Goal: Information Seeking & Learning: Learn about a topic

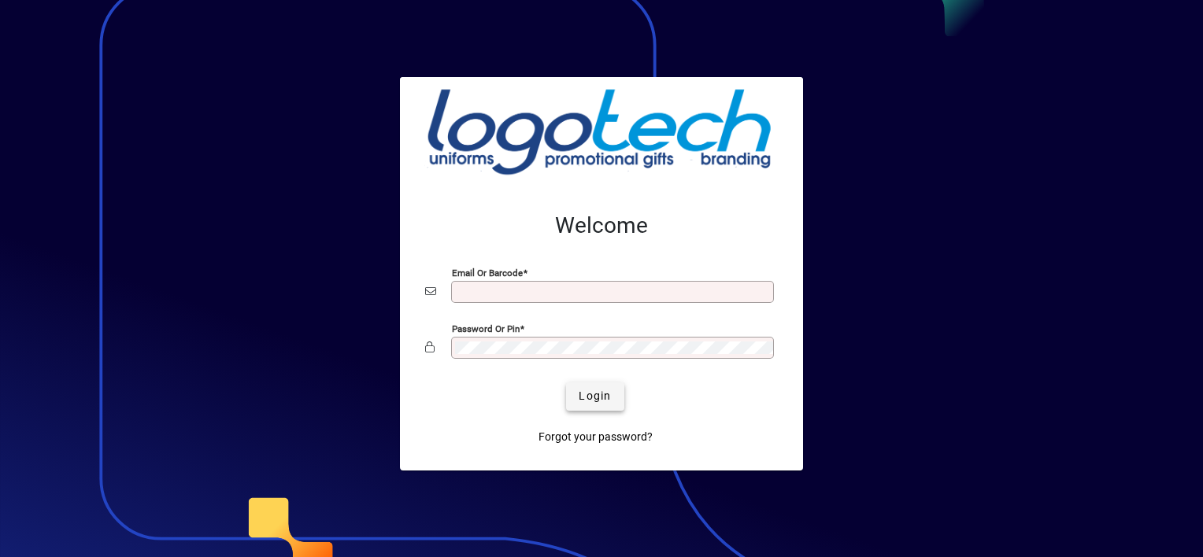
type input "**********"
click at [592, 396] on span "Login" at bounding box center [595, 396] width 32 height 17
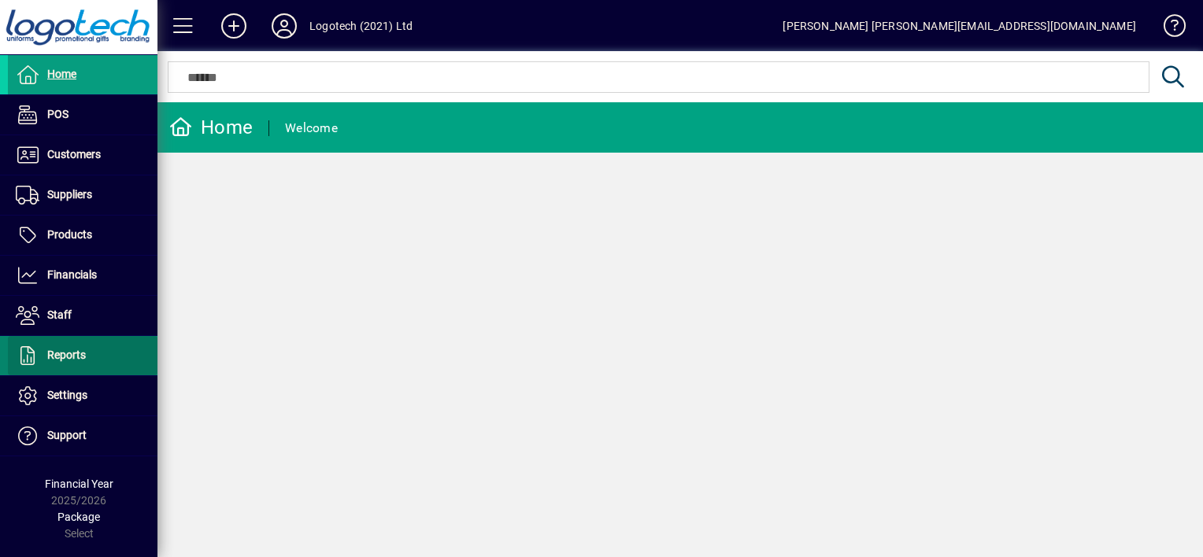
click at [75, 355] on span "Reports" at bounding box center [66, 355] width 39 height 13
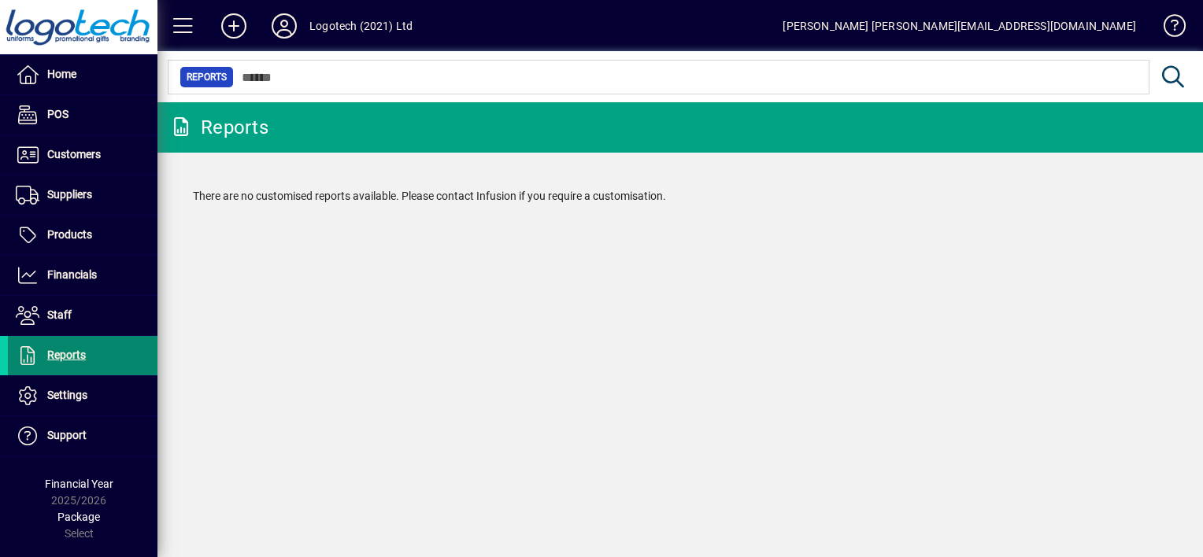
click at [76, 352] on span "Reports" at bounding box center [66, 355] width 39 height 13
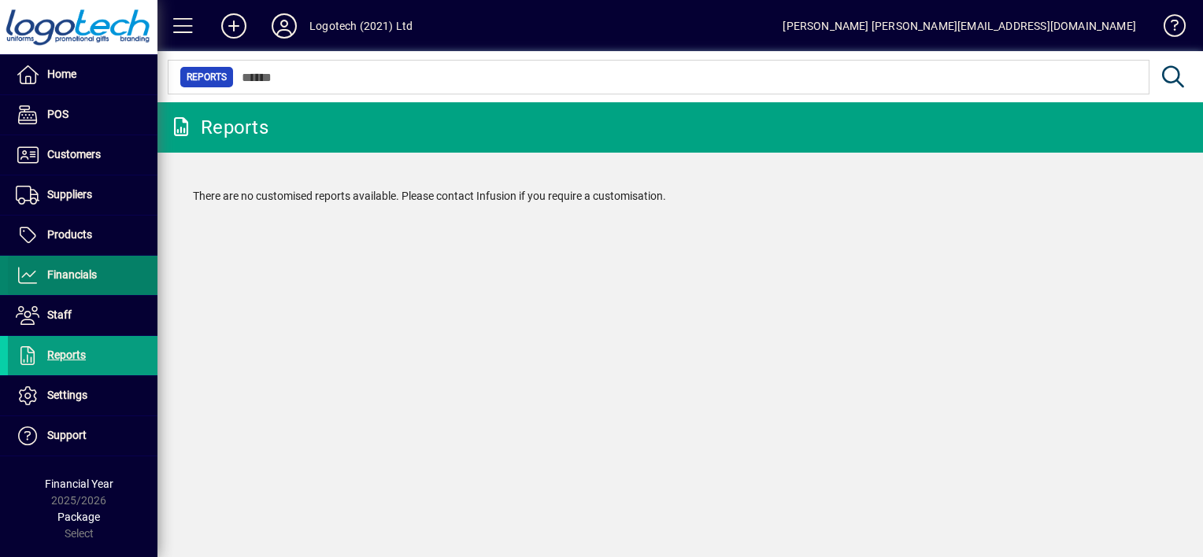
click at [76, 270] on span "Financials" at bounding box center [72, 274] width 50 height 13
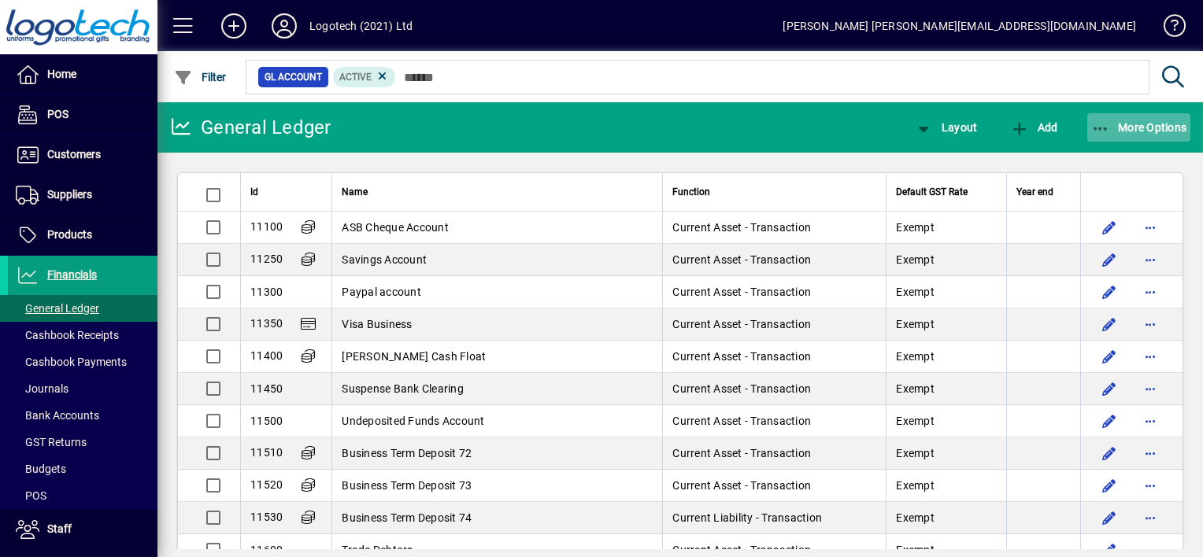
click at [1101, 125] on icon "button" at bounding box center [1101, 129] width 20 height 16
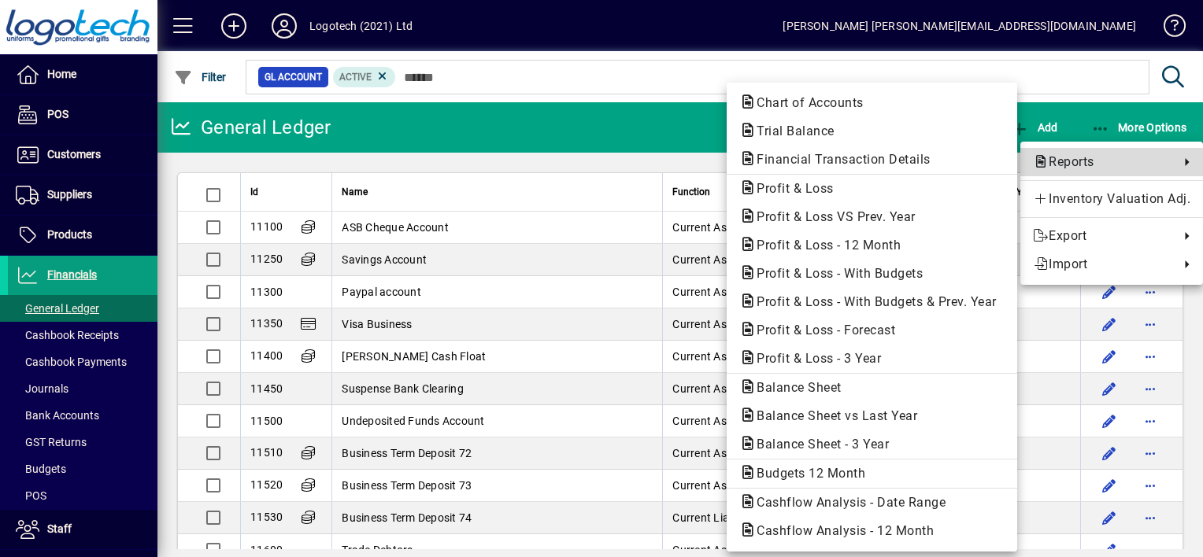
click at [1071, 162] on span "Reports" at bounding box center [1102, 162] width 139 height 19
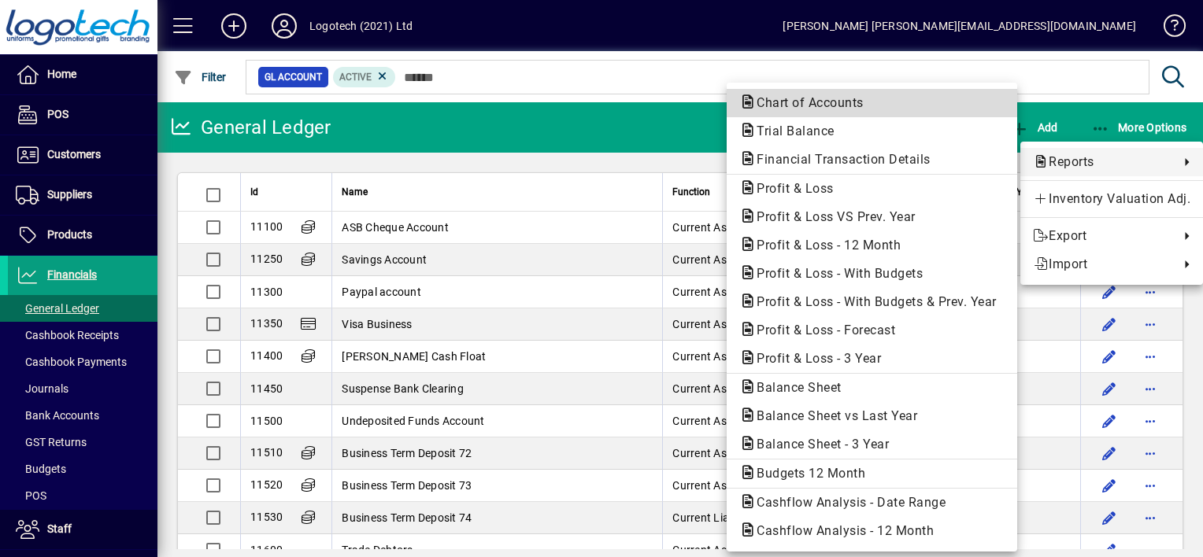
click at [835, 105] on span "Chart of Accounts" at bounding box center [805, 102] width 132 height 15
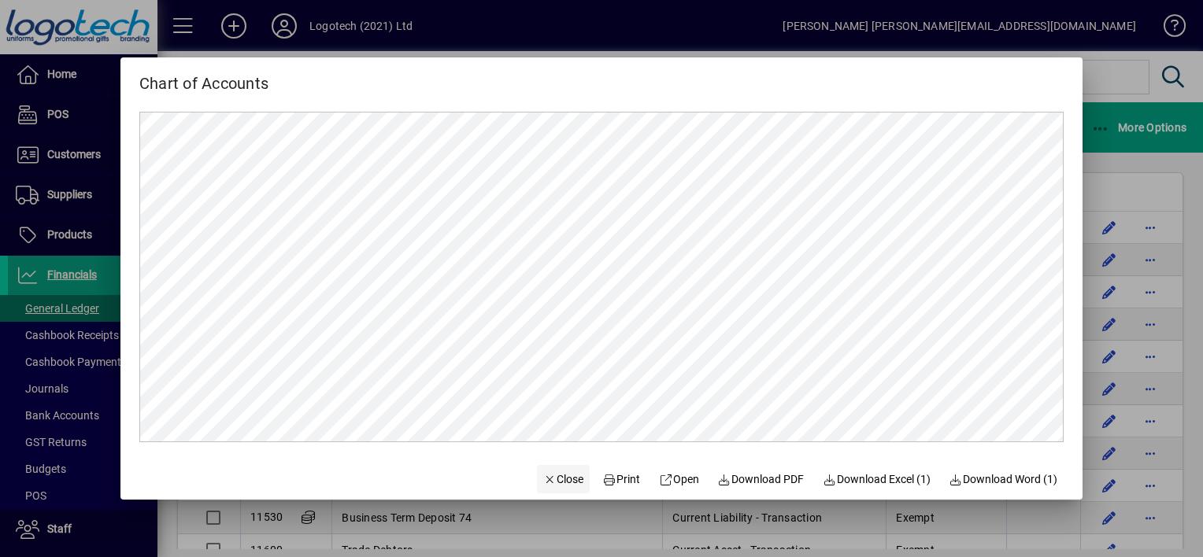
click at [554, 479] on span "Close" at bounding box center [563, 480] width 41 height 17
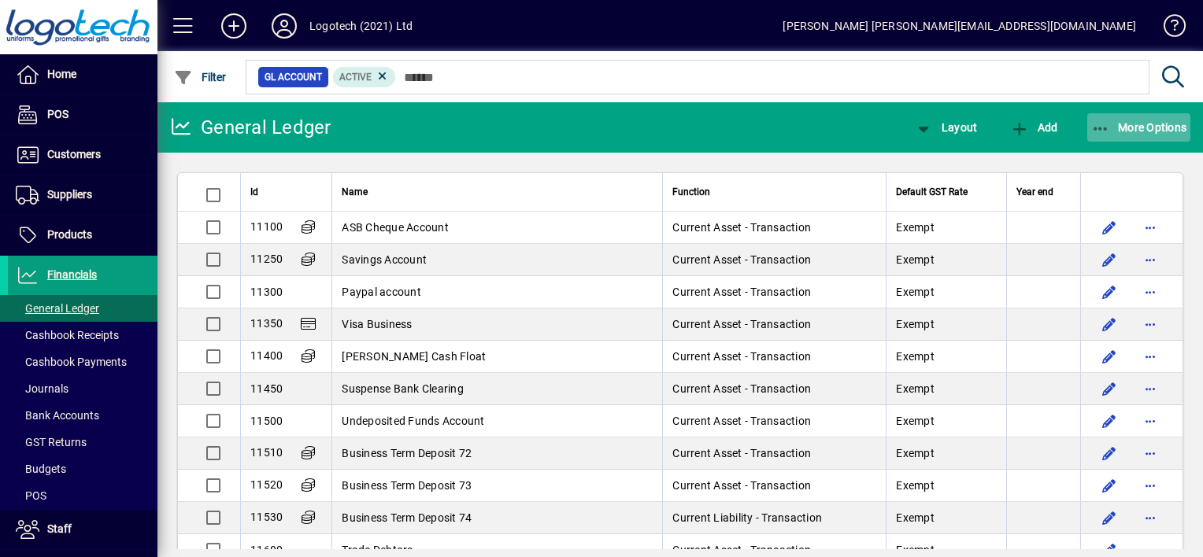
click at [1101, 126] on icon "button" at bounding box center [1101, 129] width 20 height 16
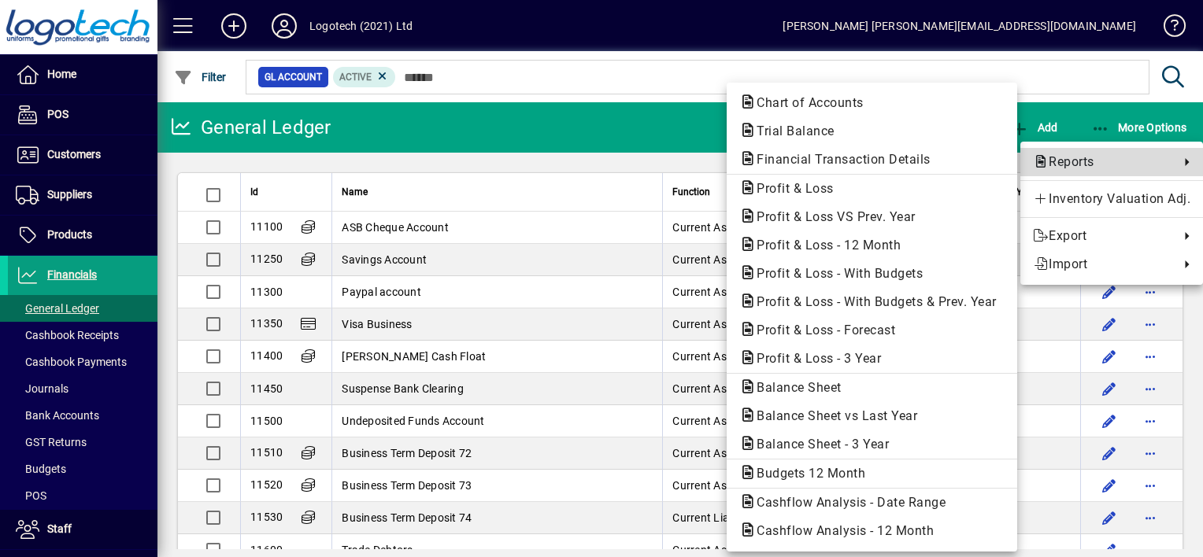
click at [1088, 161] on span "Reports" at bounding box center [1102, 162] width 139 height 19
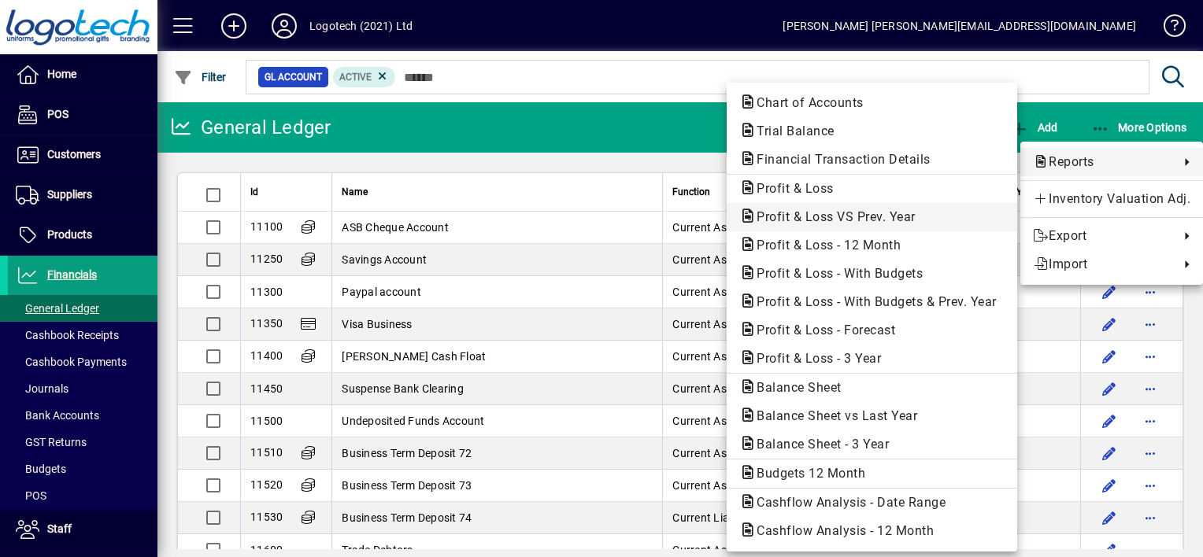
click at [879, 217] on span "Profit & Loss VS Prev. Year" at bounding box center [831, 216] width 184 height 15
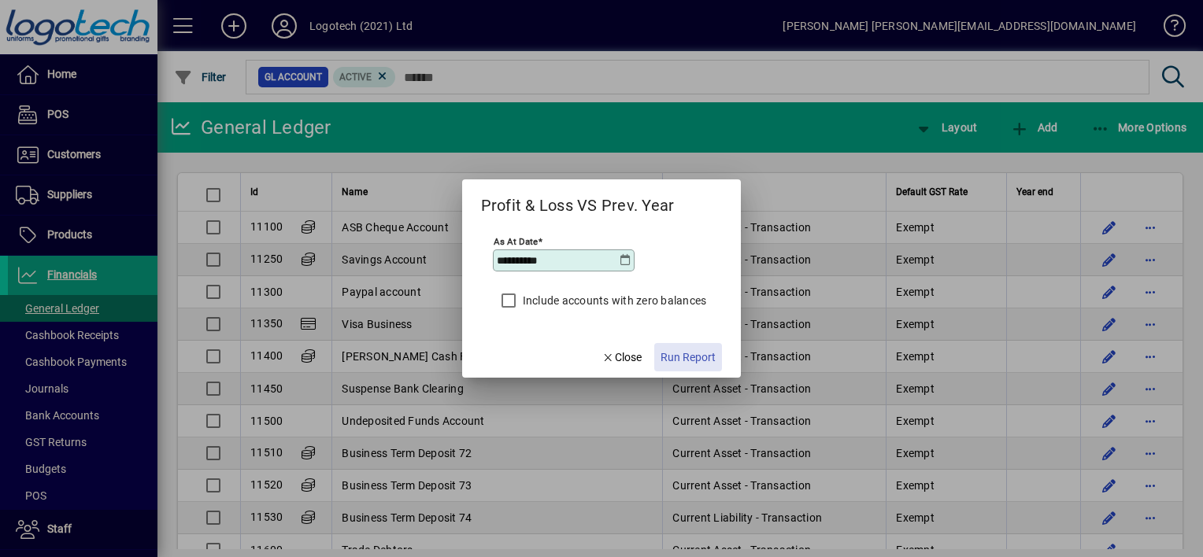
click at [679, 350] on span "Run Report" at bounding box center [688, 358] width 55 height 17
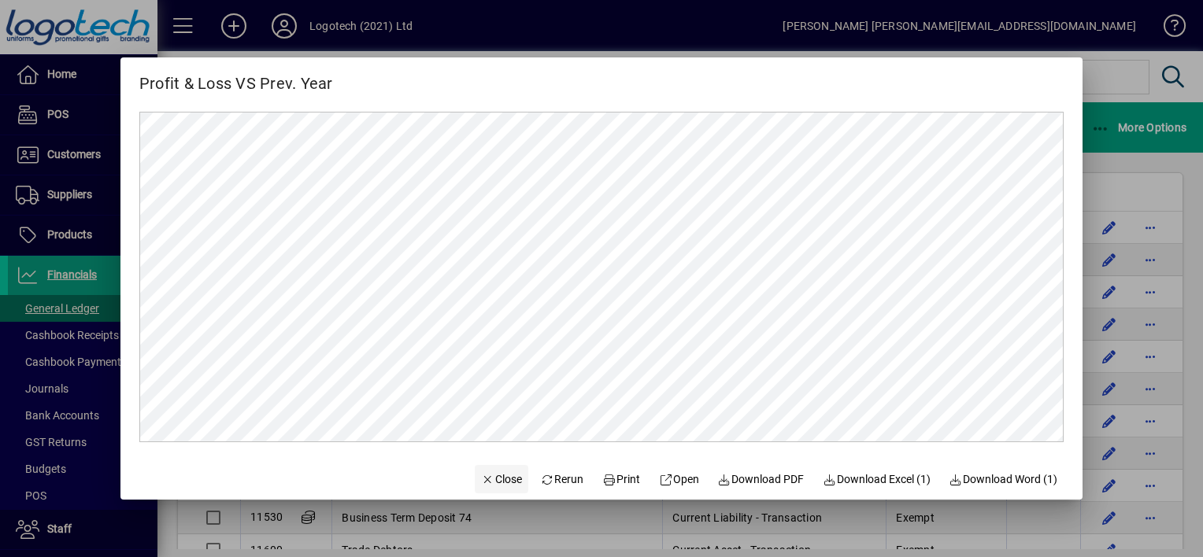
click at [490, 479] on span "Close" at bounding box center [501, 480] width 41 height 17
